Goal: Find specific page/section: Find specific page/section

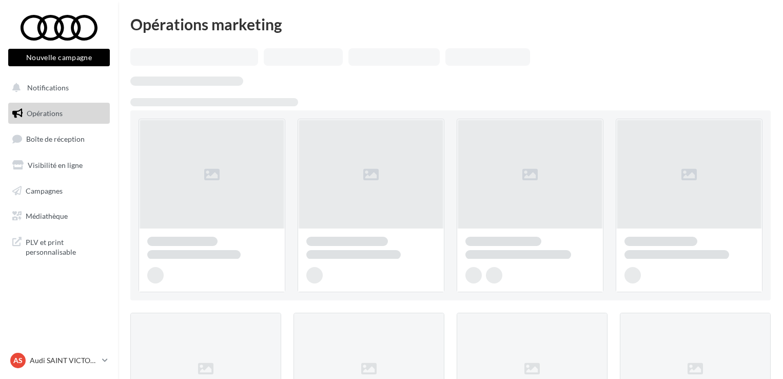
click at [63, 138] on span "Boîte de réception" at bounding box center [55, 139] width 59 height 9
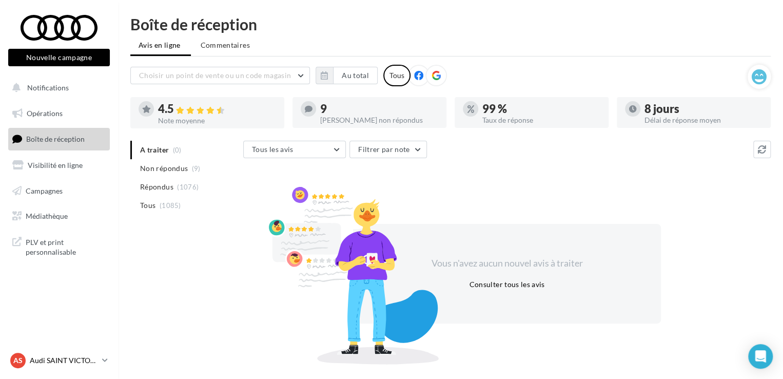
click at [48, 353] on div "AS Audi SAINT VICTORET audi-sain-gau" at bounding box center [54, 360] width 88 height 15
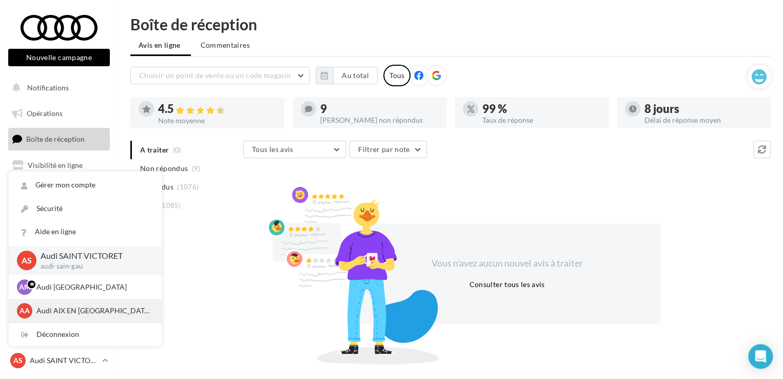
click at [52, 313] on p "Audi AIX EN [GEOGRAPHIC_DATA]" at bounding box center [92, 310] width 113 height 10
